Goal: Task Accomplishment & Management: Manage account settings

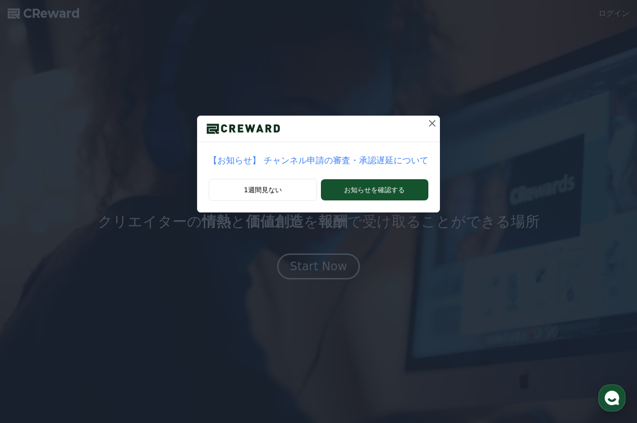
click at [426, 122] on icon at bounding box center [432, 123] width 12 height 12
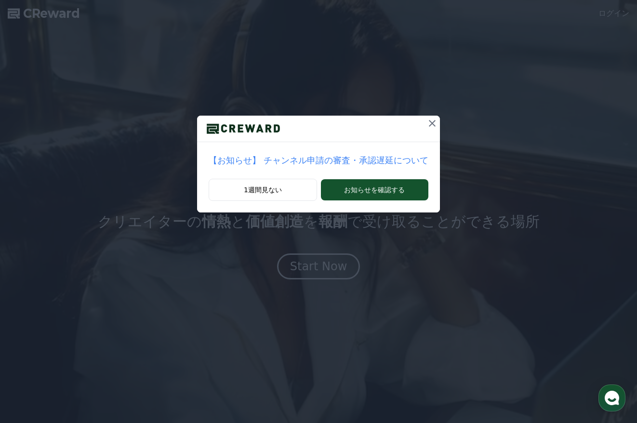
click at [426, 121] on icon at bounding box center [432, 123] width 12 height 12
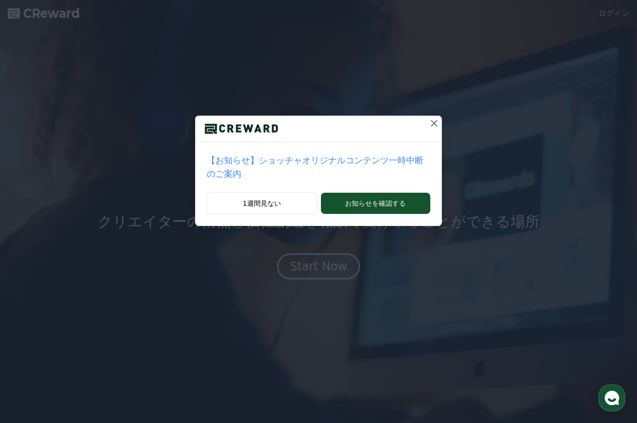
click at [428, 121] on icon at bounding box center [434, 123] width 12 height 12
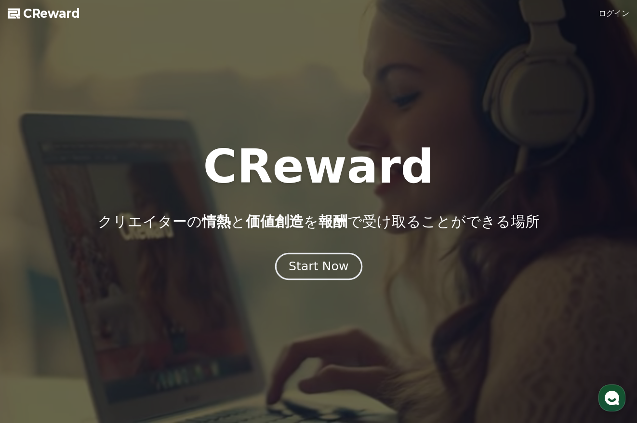
click at [318, 271] on div "Start Now" at bounding box center [318, 266] width 60 height 16
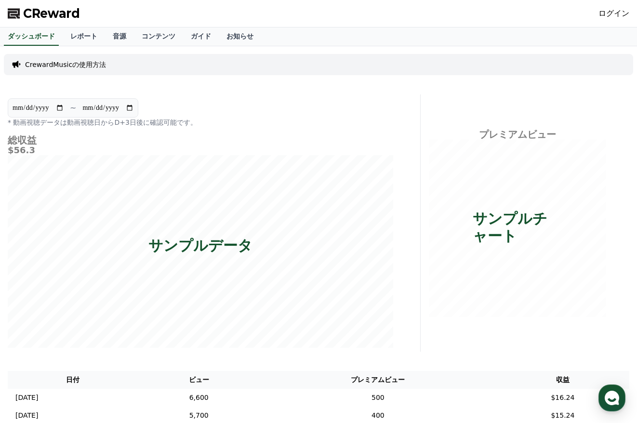
click at [610, 14] on link "ログイン" at bounding box center [613, 14] width 31 height 12
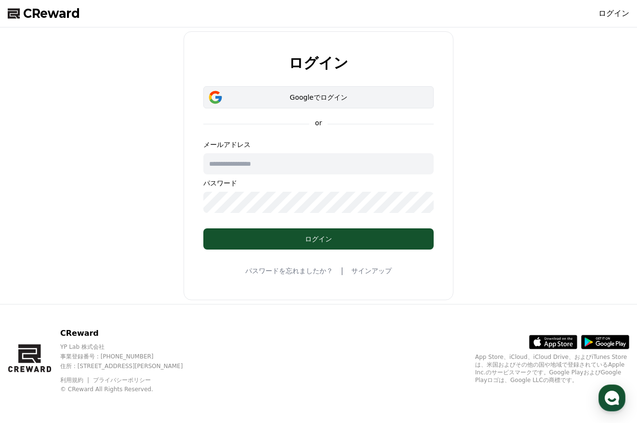
click at [334, 95] on div "Googleでログイン" at bounding box center [318, 97] width 202 height 10
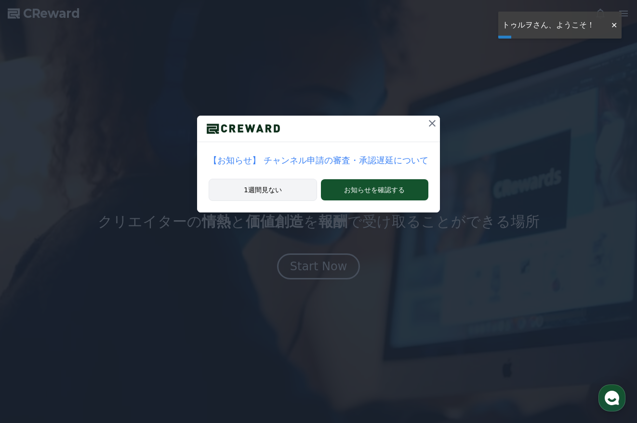
click at [289, 192] on button "1週間見ない" at bounding box center [262, 190] width 108 height 22
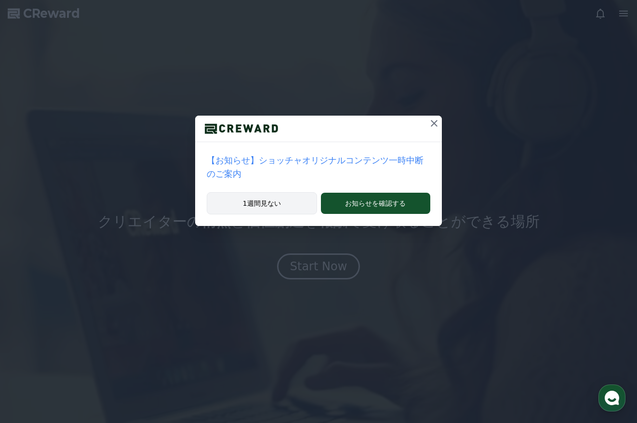
click at [287, 193] on button "1週間見ない" at bounding box center [262, 203] width 110 height 22
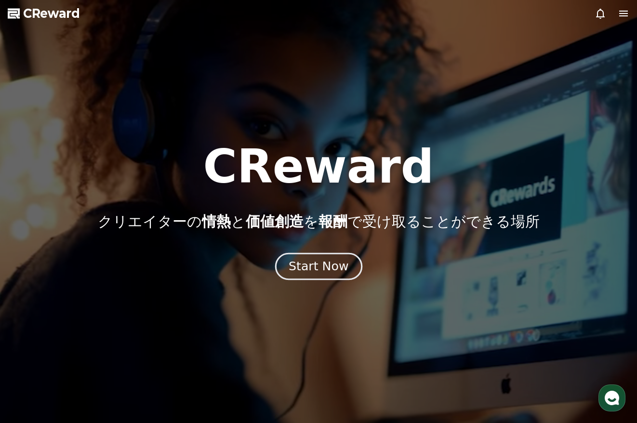
click at [341, 268] on div "Start Now" at bounding box center [318, 266] width 60 height 16
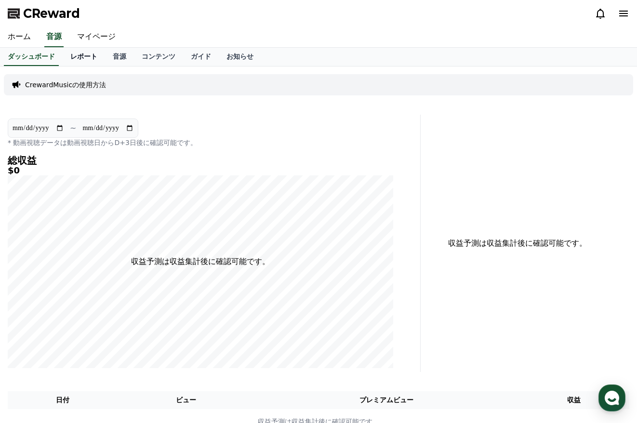
click at [64, 52] on link "レポート" at bounding box center [84, 57] width 42 height 18
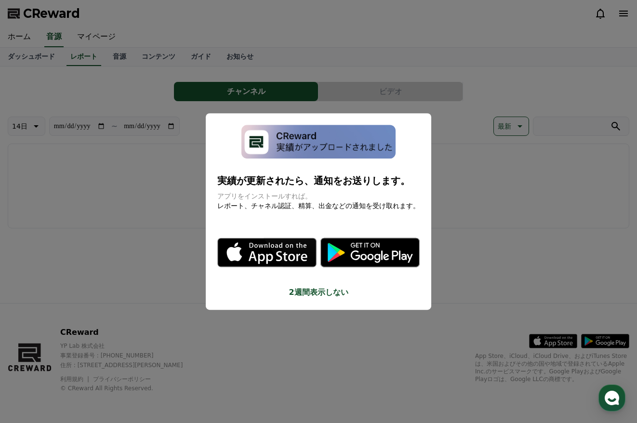
click at [342, 294] on button "2週間表示しない" at bounding box center [318, 293] width 202 height 12
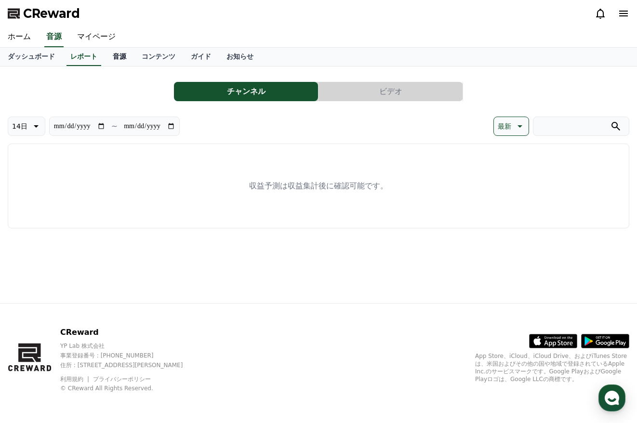
click at [105, 56] on link "音源" at bounding box center [119, 57] width 29 height 18
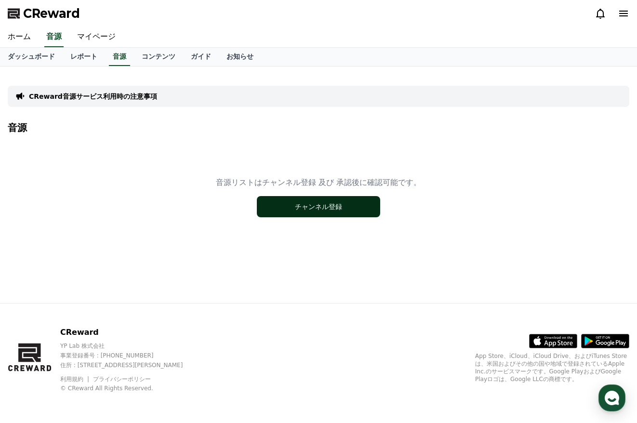
click at [319, 211] on button "チャンネル登録" at bounding box center [318, 206] width 123 height 21
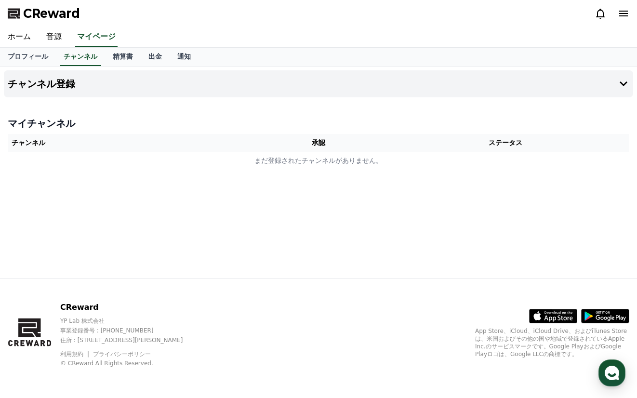
click at [283, 192] on div "チャンネル登録 マイチャンネル チャンネル 承認 ステータス まだ登録されたチャンネルがありません。" at bounding box center [318, 171] width 637 height 211
click at [618, 83] on icon at bounding box center [623, 84] width 12 height 12
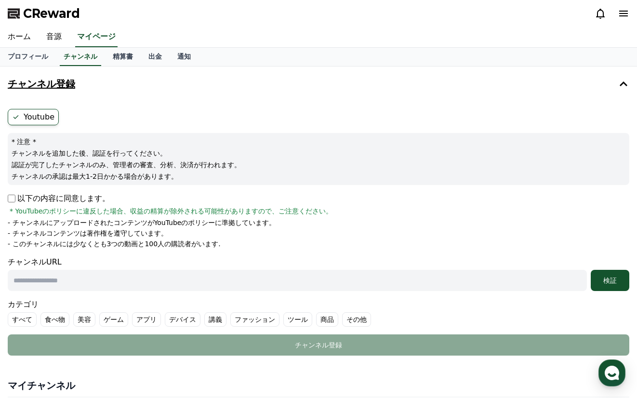
click at [117, 279] on input "text" at bounding box center [297, 280] width 579 height 21
paste input "**********"
type input "**********"
click at [598, 280] on div "検証" at bounding box center [609, 280] width 31 height 10
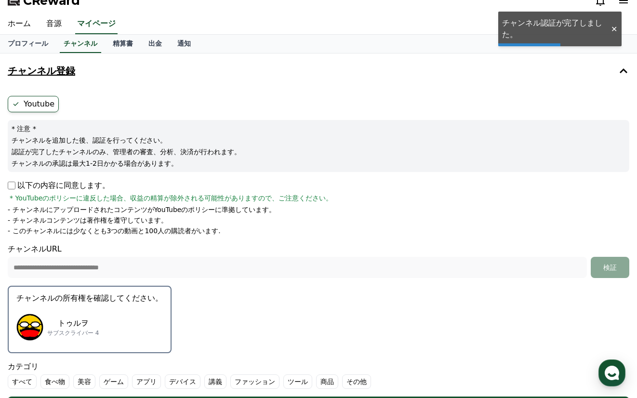
scroll to position [48, 0]
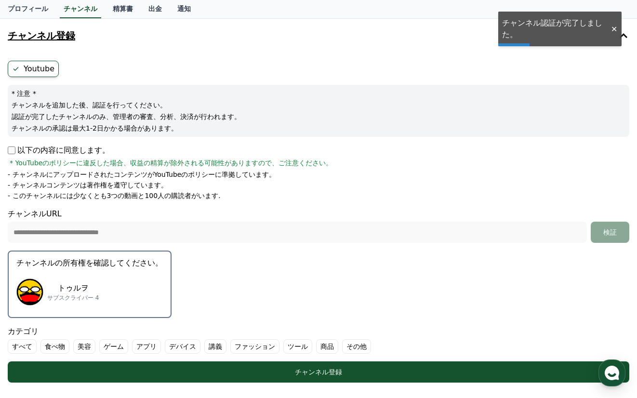
click at [73, 286] on p "トゥルヲ" at bounding box center [73, 288] width 52 height 12
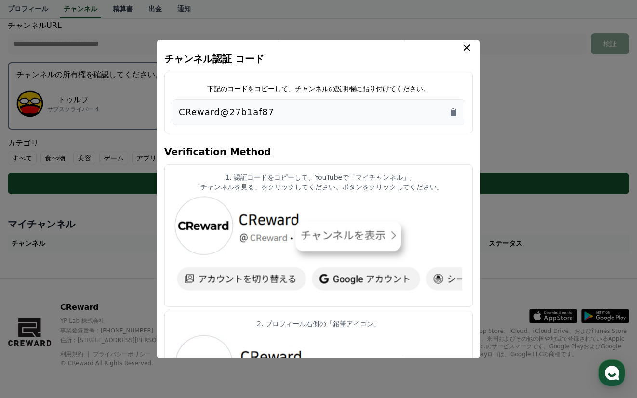
scroll to position [0, 0]
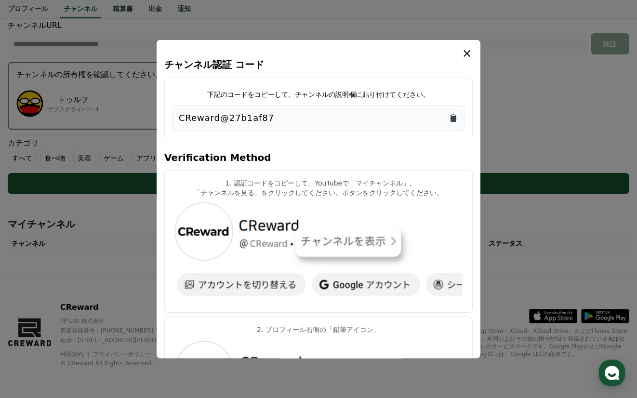
click at [453, 120] on icon "Copy to clipboard" at bounding box center [453, 118] width 6 height 7
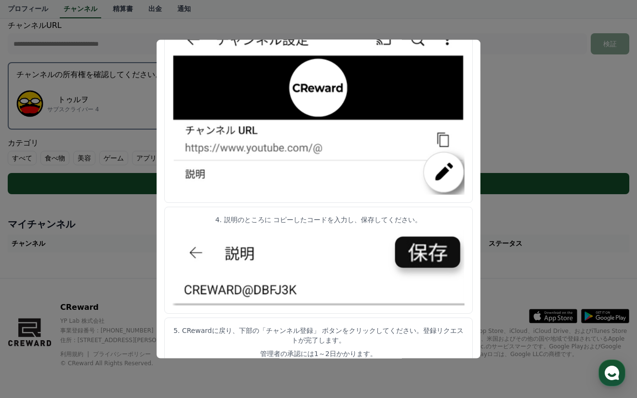
scroll to position [465, 0]
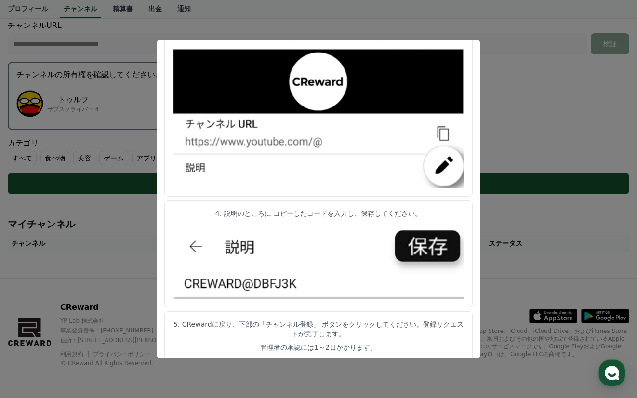
click at [511, 86] on button "close modal" at bounding box center [318, 199] width 637 height 398
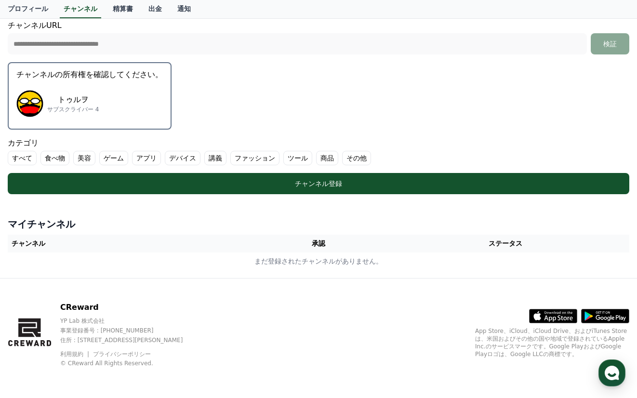
click at [104, 158] on label "ゲーム" at bounding box center [113, 158] width 29 height 14
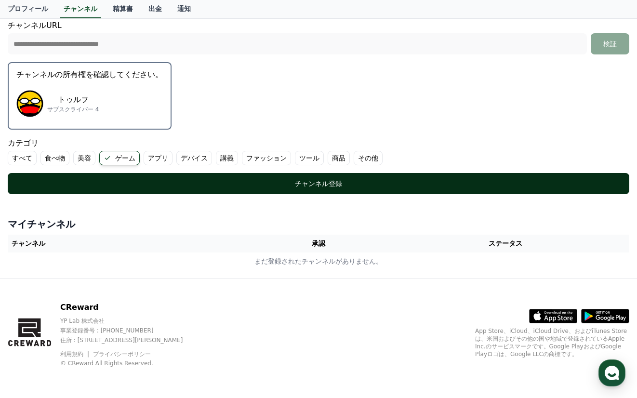
click at [319, 188] on div "チャンネル登録" at bounding box center [318, 184] width 583 height 10
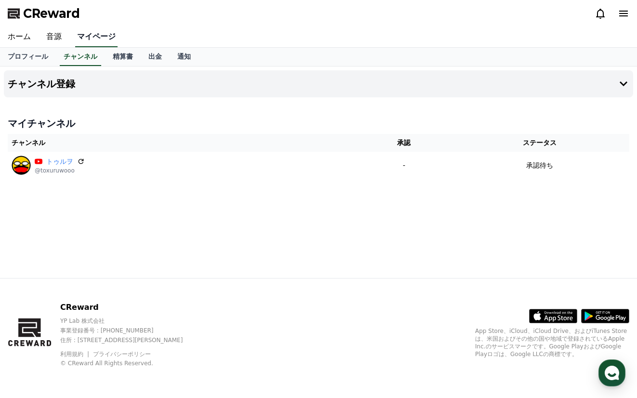
click at [94, 44] on link "マイページ" at bounding box center [96, 37] width 42 height 20
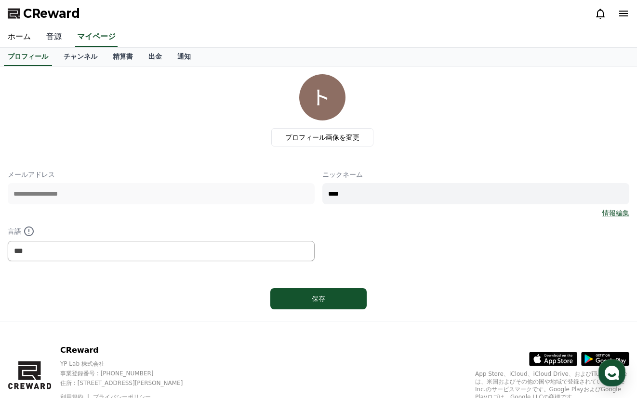
click at [57, 39] on link "音源" at bounding box center [54, 37] width 31 height 20
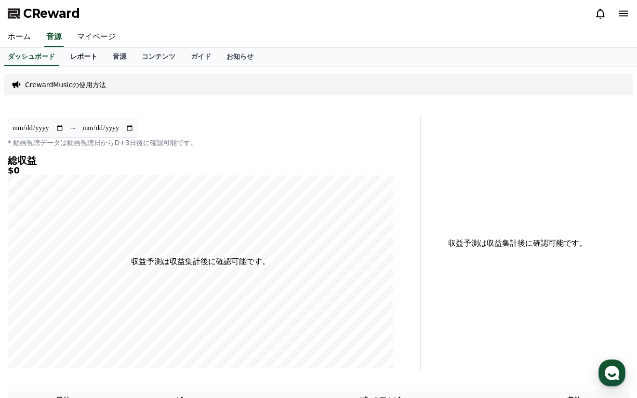
click at [72, 62] on link "レポート" at bounding box center [84, 57] width 42 height 18
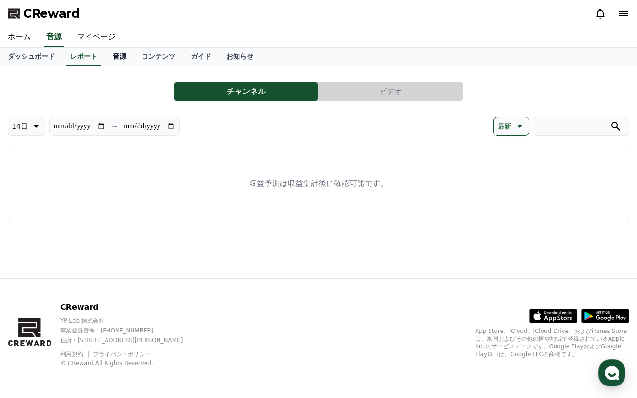
click at [105, 60] on link "音源" at bounding box center [119, 57] width 29 height 18
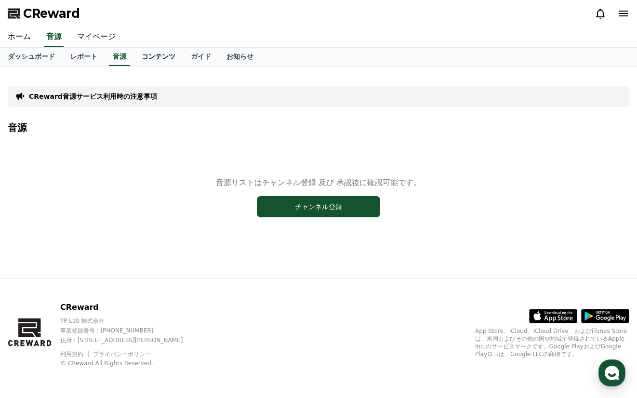
click at [136, 63] on link "コンテンツ" at bounding box center [158, 57] width 49 height 18
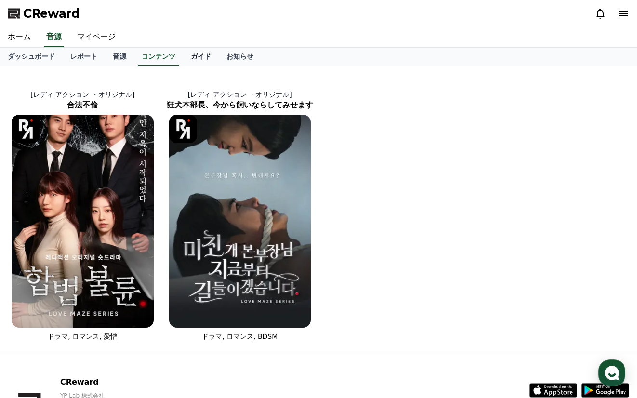
click at [183, 63] on link "ガイド" at bounding box center [201, 57] width 36 height 18
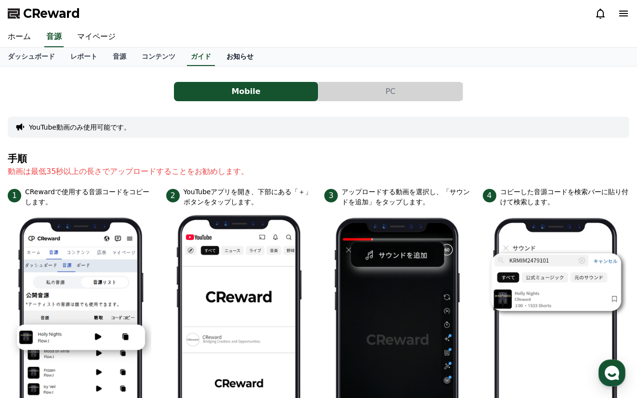
click at [219, 60] on link "お知らせ" at bounding box center [240, 57] width 42 height 18
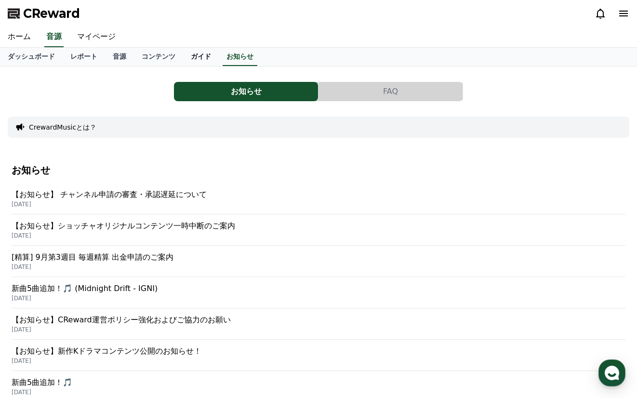
click at [183, 57] on link "ガイド" at bounding box center [201, 57] width 36 height 18
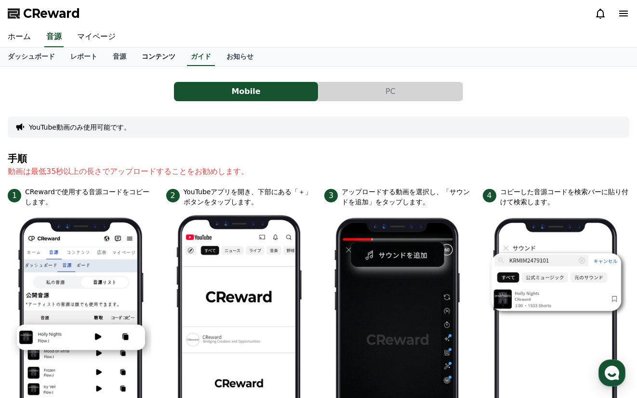
click at [134, 57] on link "コンテンツ" at bounding box center [158, 57] width 49 height 18
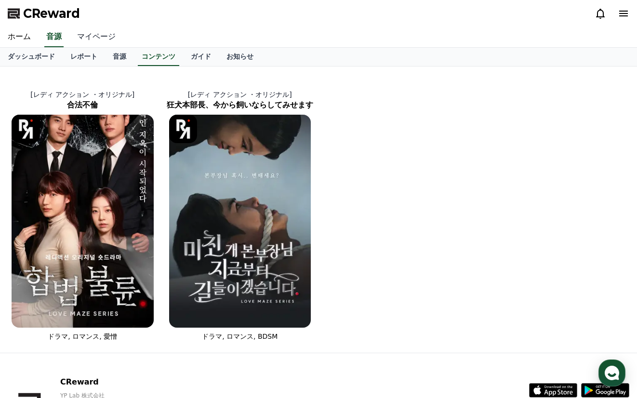
click at [91, 39] on link "マイページ" at bounding box center [96, 37] width 54 height 20
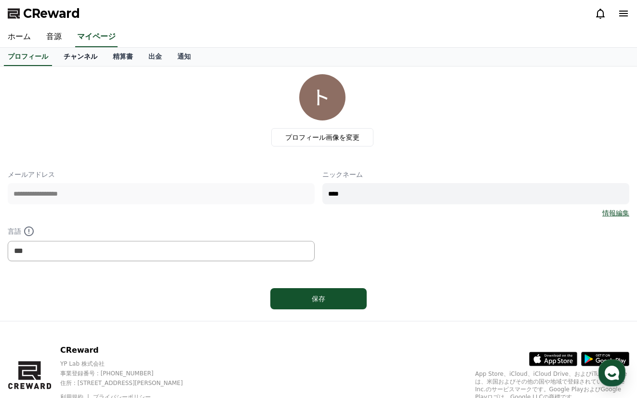
click at [56, 60] on link "チャンネル" at bounding box center [80, 57] width 49 height 18
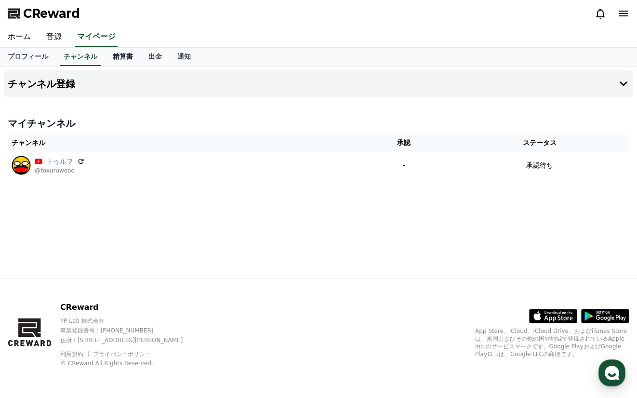
click at [113, 57] on link "精算書" at bounding box center [123, 57] width 36 height 18
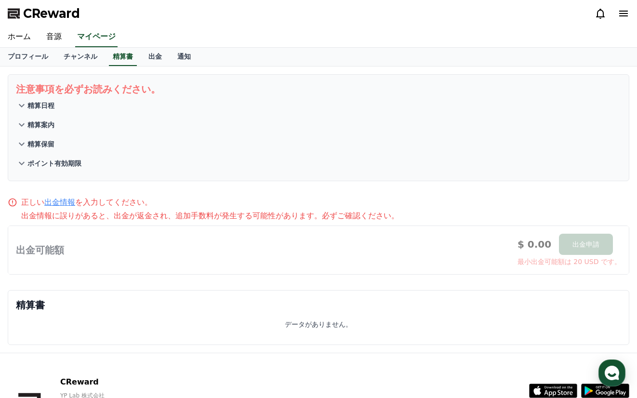
click at [52, 105] on p "精算日程" at bounding box center [40, 106] width 27 height 10
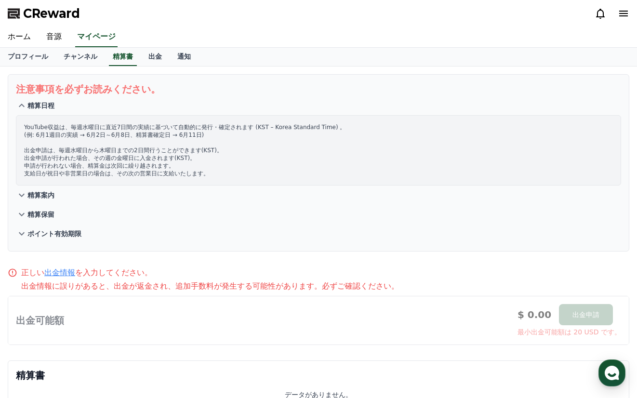
click at [47, 104] on p "精算日程" at bounding box center [40, 106] width 27 height 10
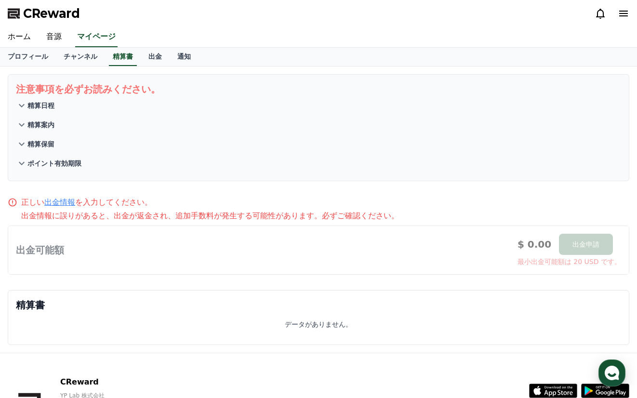
click at [43, 135] on button "精算保留" at bounding box center [318, 143] width 605 height 19
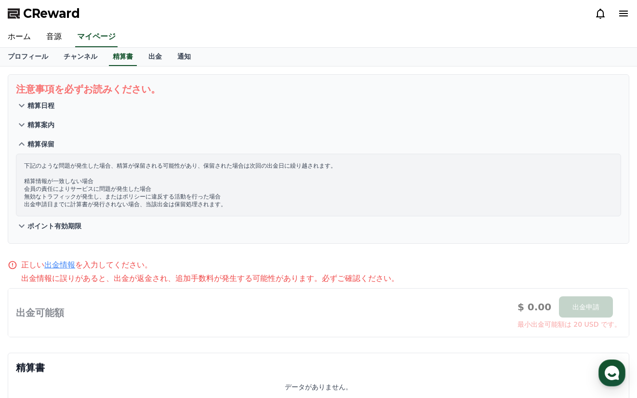
click at [43, 125] on p "精算案内" at bounding box center [40, 125] width 27 height 10
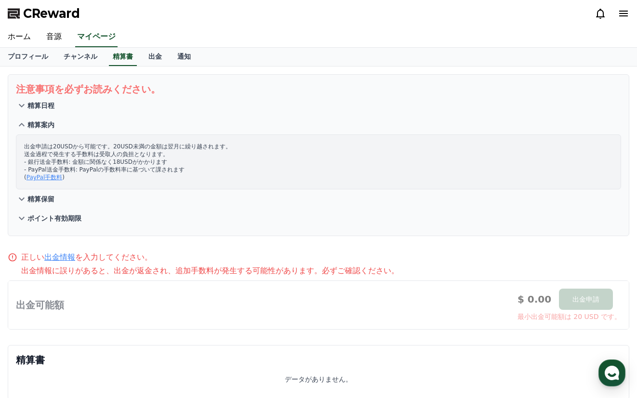
click at [44, 124] on p "精算案内" at bounding box center [40, 125] width 27 height 10
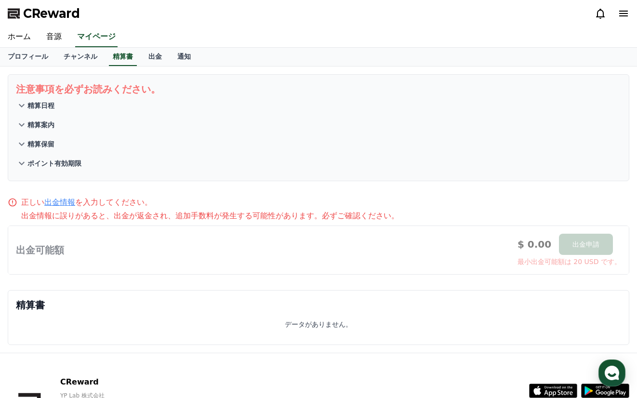
click at [48, 168] on p "ポイント有効期限" at bounding box center [54, 163] width 54 height 10
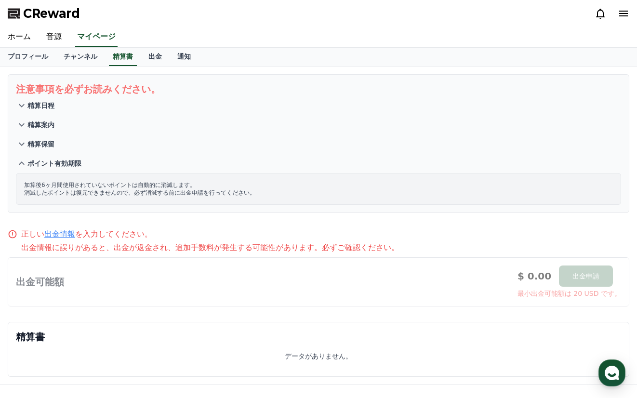
click at [48, 167] on p "ポイント有効期限" at bounding box center [54, 163] width 54 height 10
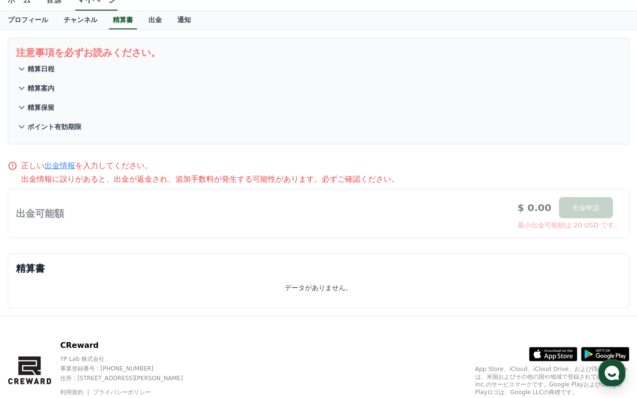
scroll to position [26, 0]
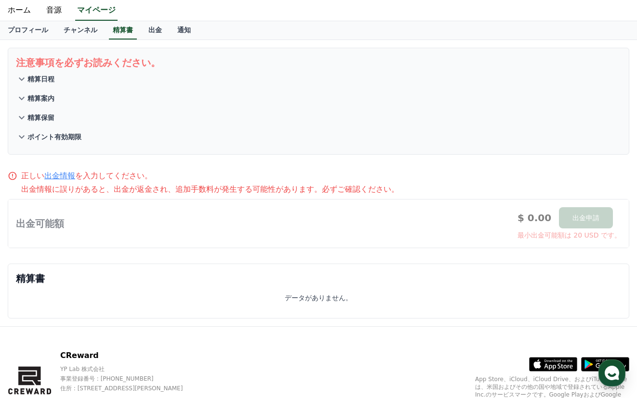
click at [70, 138] on p "ポイント有効期限" at bounding box center [54, 137] width 54 height 10
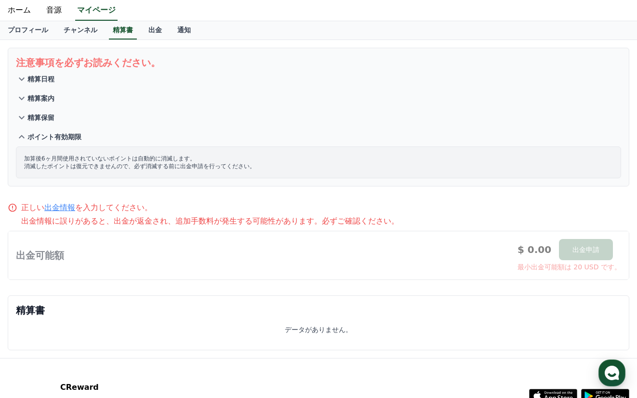
click at [70, 138] on p "ポイント有効期限" at bounding box center [54, 137] width 54 height 10
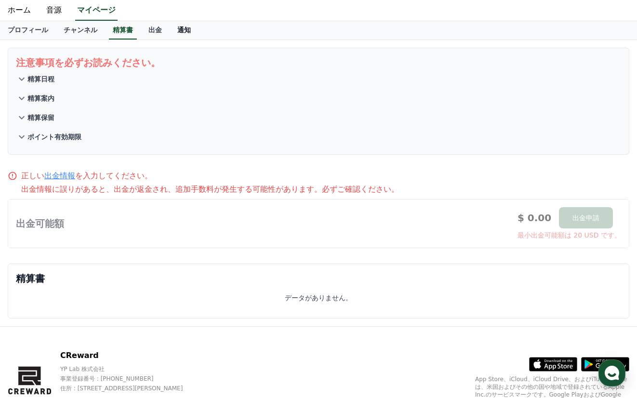
click at [169, 28] on link "通知" at bounding box center [183, 30] width 29 height 18
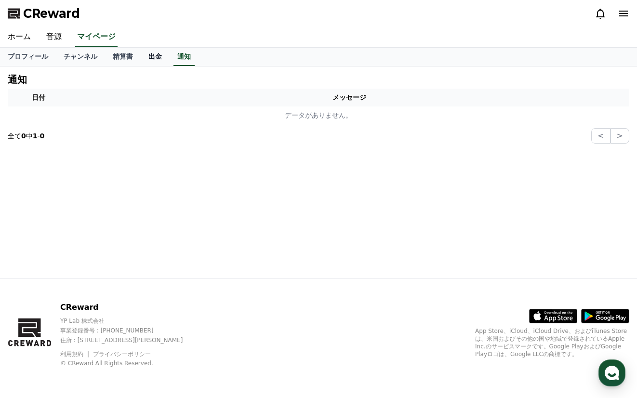
click at [131, 29] on div "ホーム 音源 マイページ" at bounding box center [318, 37] width 637 height 20
click at [141, 53] on link "出金" at bounding box center [155, 57] width 29 height 18
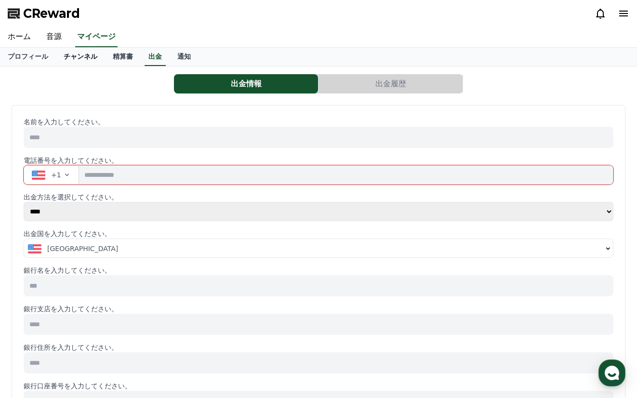
click at [64, 54] on link "チャンネル" at bounding box center [80, 57] width 49 height 18
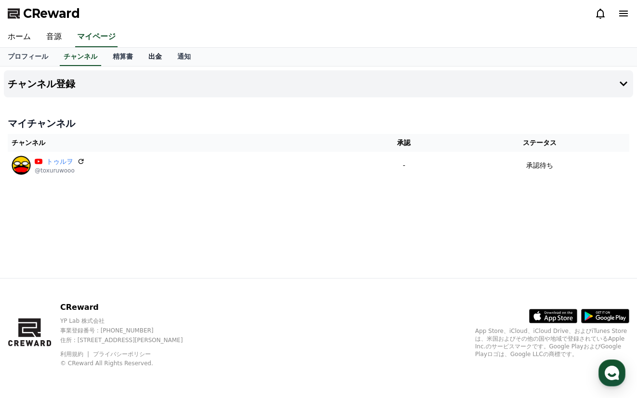
click at [143, 53] on link "出金" at bounding box center [155, 57] width 29 height 18
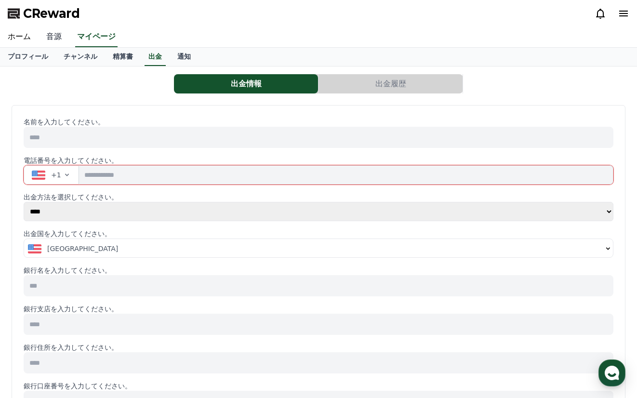
click at [52, 31] on link "音源" at bounding box center [54, 37] width 31 height 20
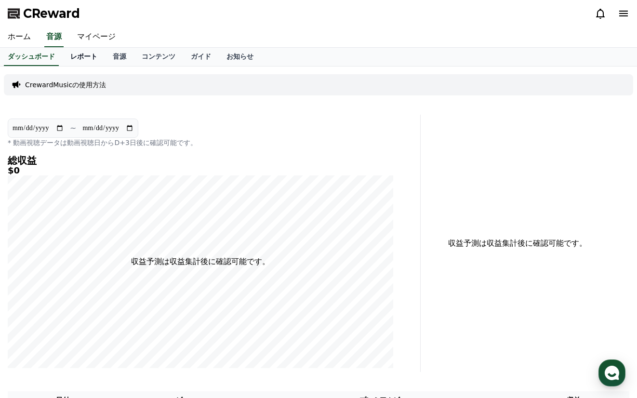
click at [63, 58] on link "レポート" at bounding box center [84, 57] width 42 height 18
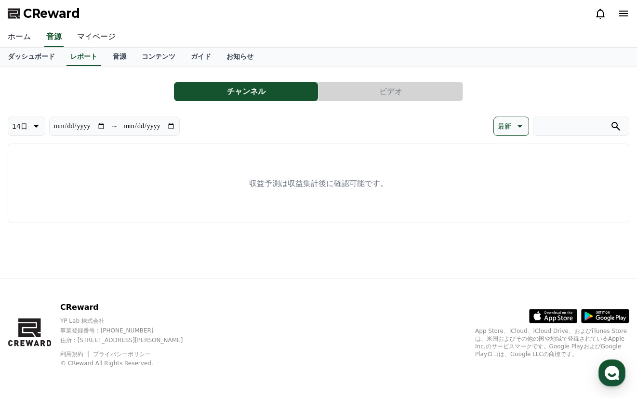
click at [23, 30] on link "ホーム" at bounding box center [19, 37] width 39 height 20
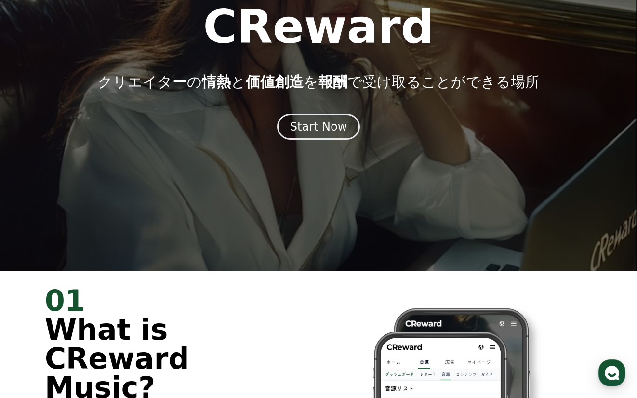
scroll to position [48, 0]
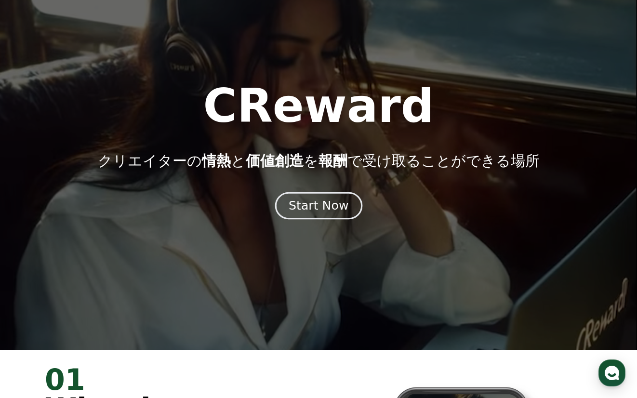
click at [318, 204] on div "Start Now" at bounding box center [318, 205] width 60 height 16
